Goal: Task Accomplishment & Management: Manage account settings

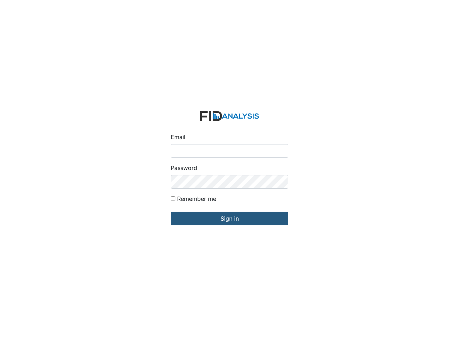
click at [230, 172] on div "Password" at bounding box center [230, 175] width 118 height 25
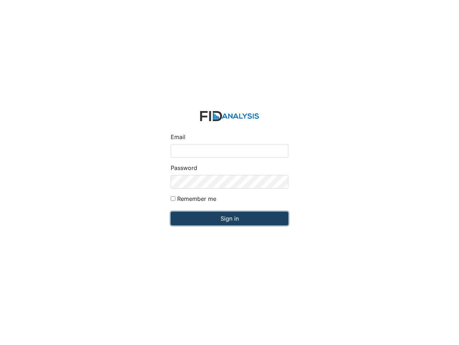
click at [230, 218] on input "Sign in" at bounding box center [230, 218] width 118 height 14
